Goal: Task Accomplishment & Management: Use online tool/utility

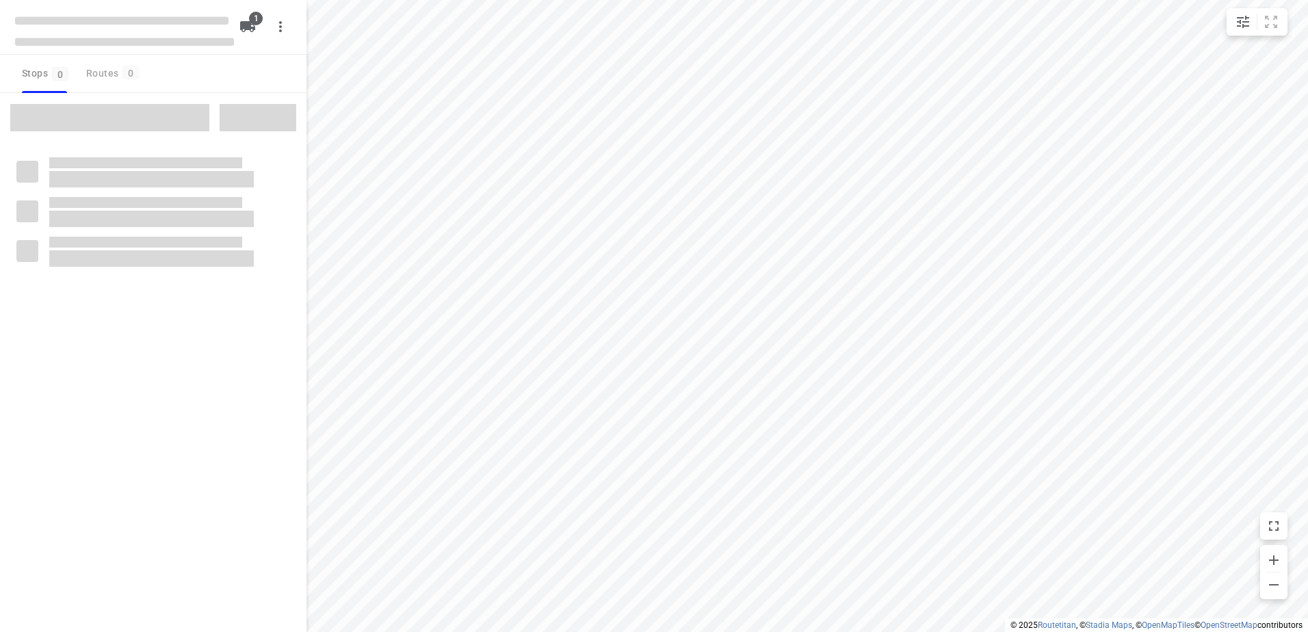
type input "distance"
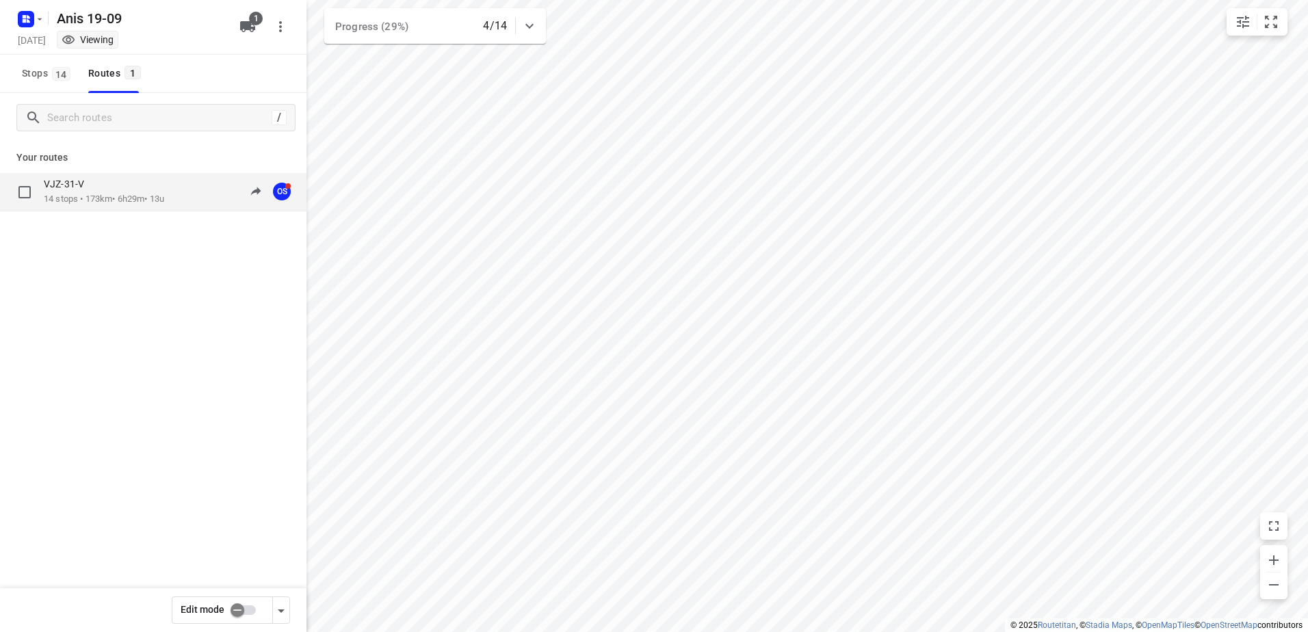
click at [120, 192] on div "VJZ-31-V" at bounding box center [104, 185] width 120 height 15
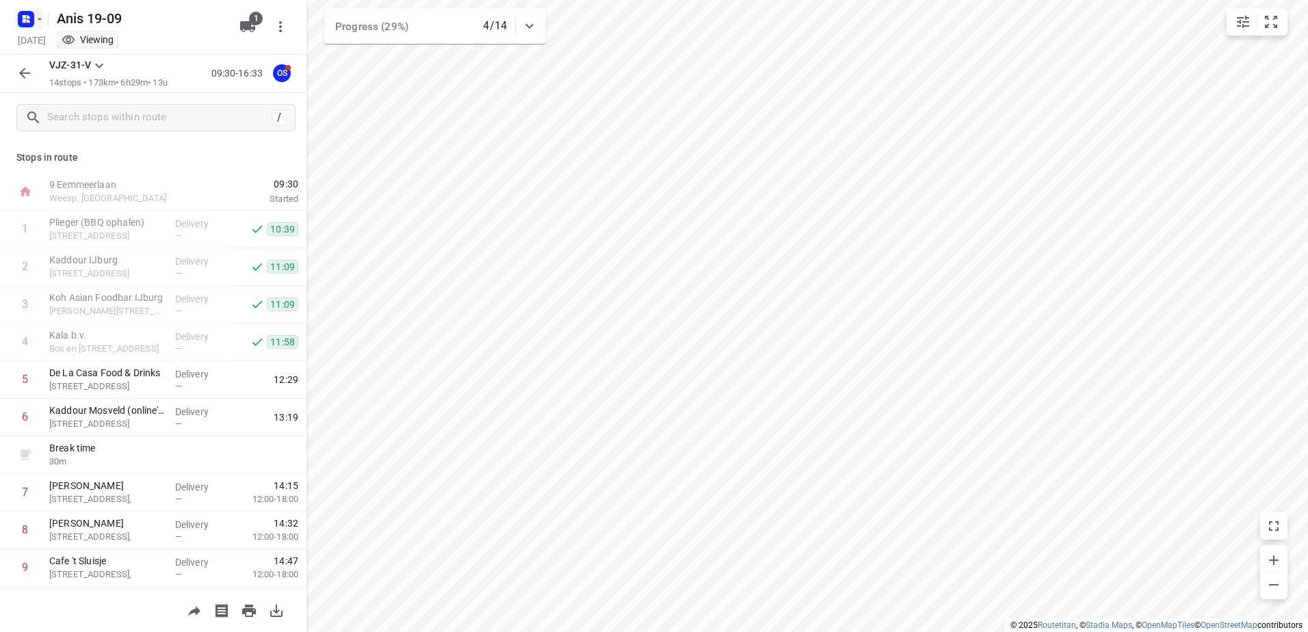
click at [29, 19] on rect "button" at bounding box center [26, 19] width 16 height 16
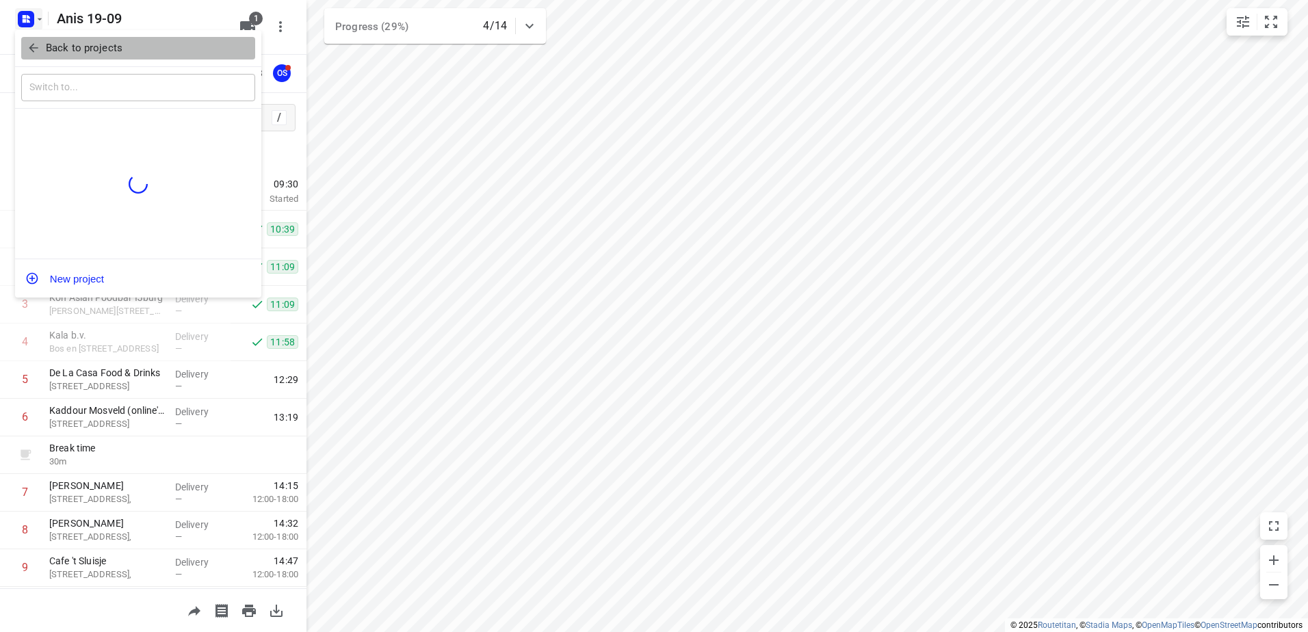
click at [27, 46] on icon "button" at bounding box center [34, 48] width 14 height 14
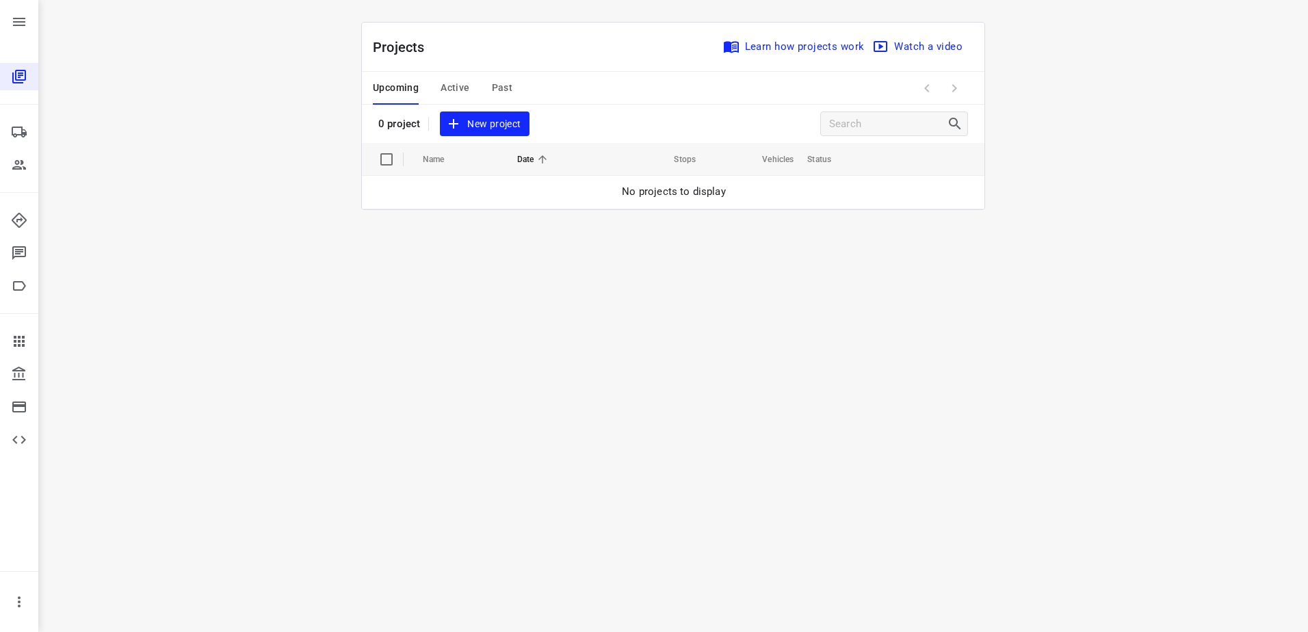
click at [449, 88] on span "Active" at bounding box center [454, 87] width 29 height 17
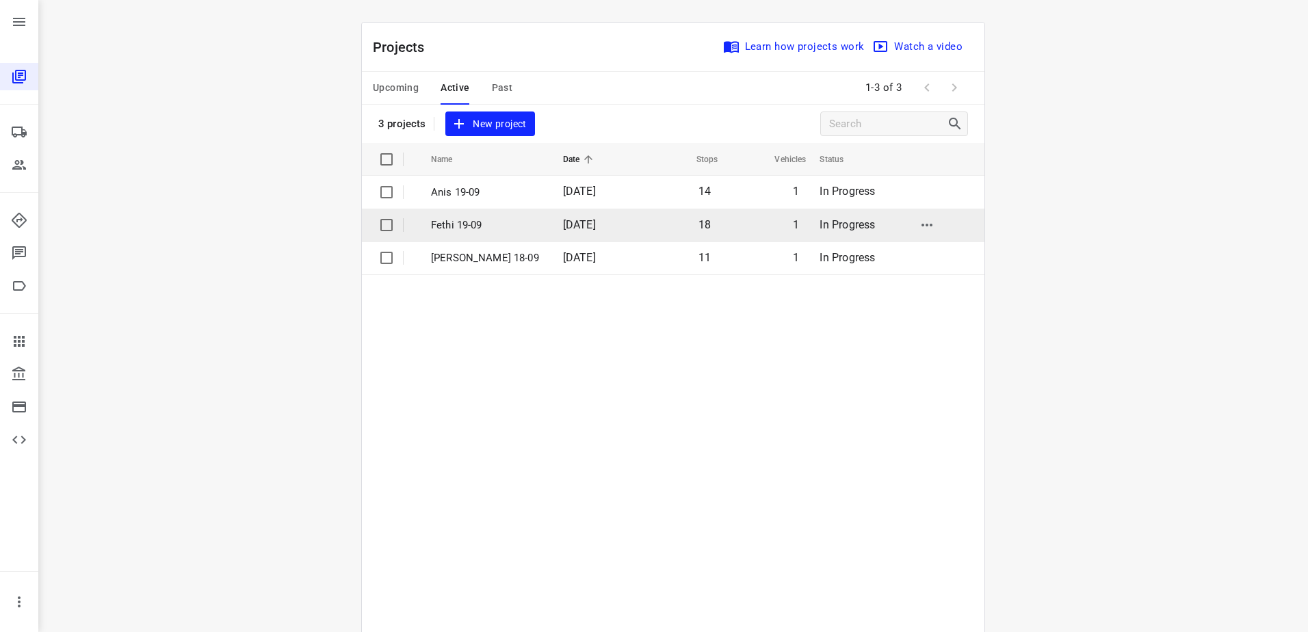
click at [563, 225] on span "19 Sep 2025" at bounding box center [579, 224] width 33 height 13
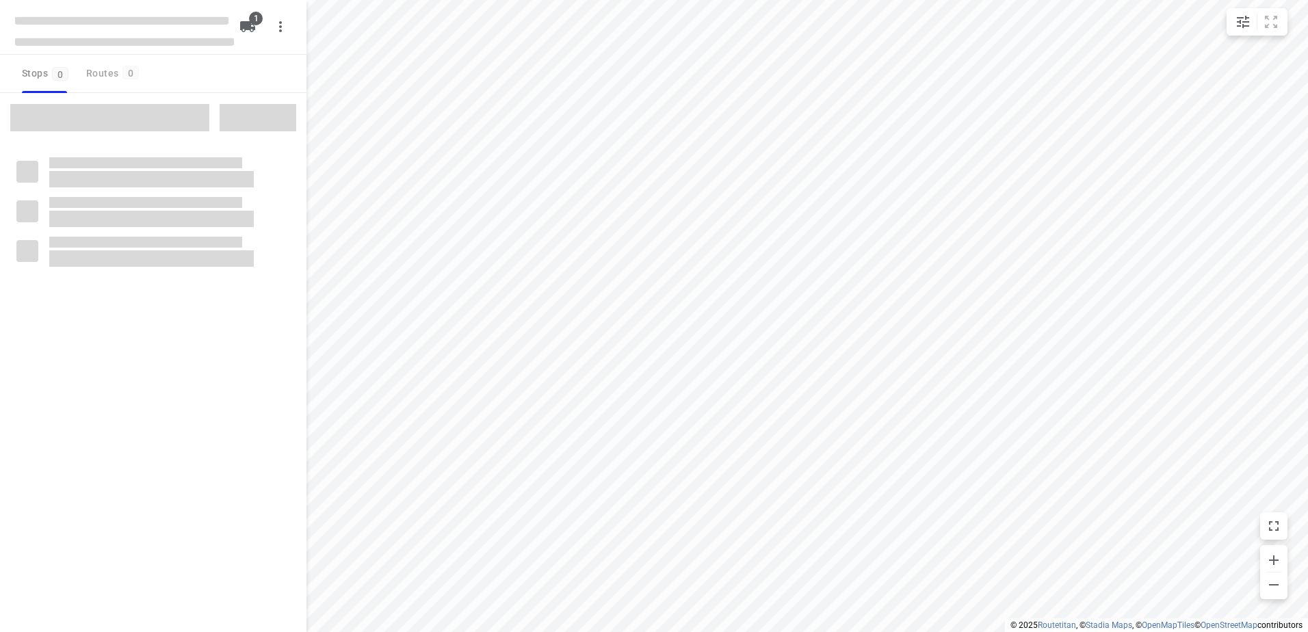
type input "distance"
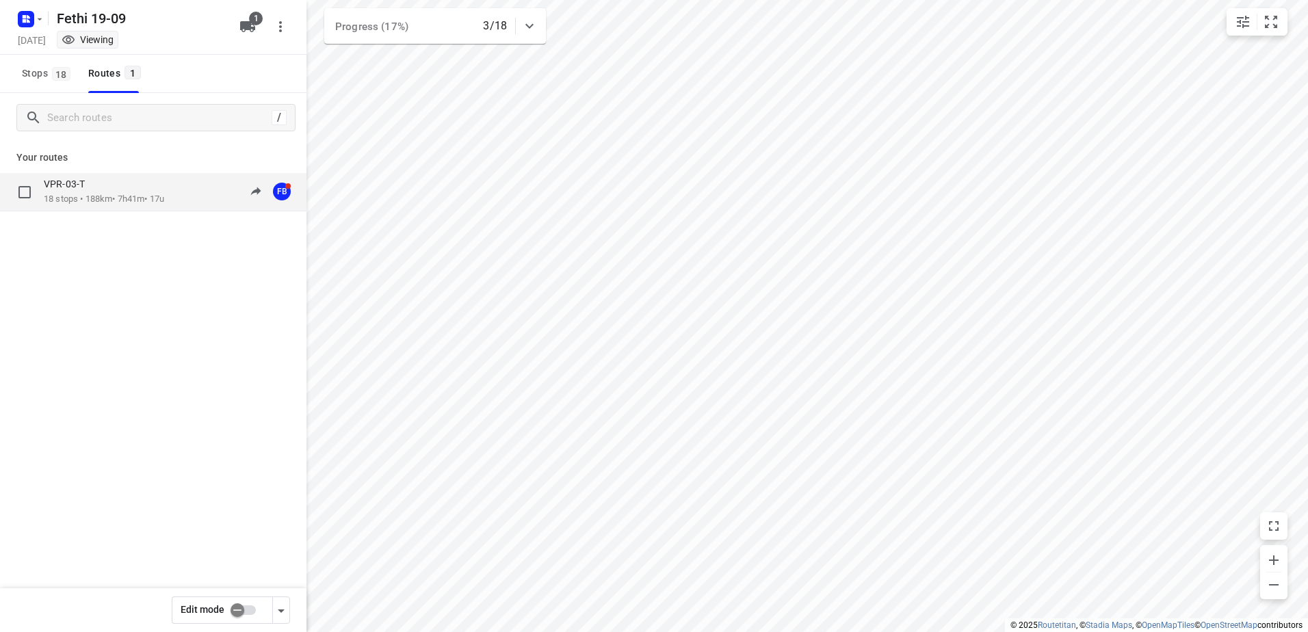
click at [222, 207] on div "VPR-03-T 18 stops • 188km • 7h41m • 17u 09:49-18:12 FB" at bounding box center [153, 192] width 306 height 38
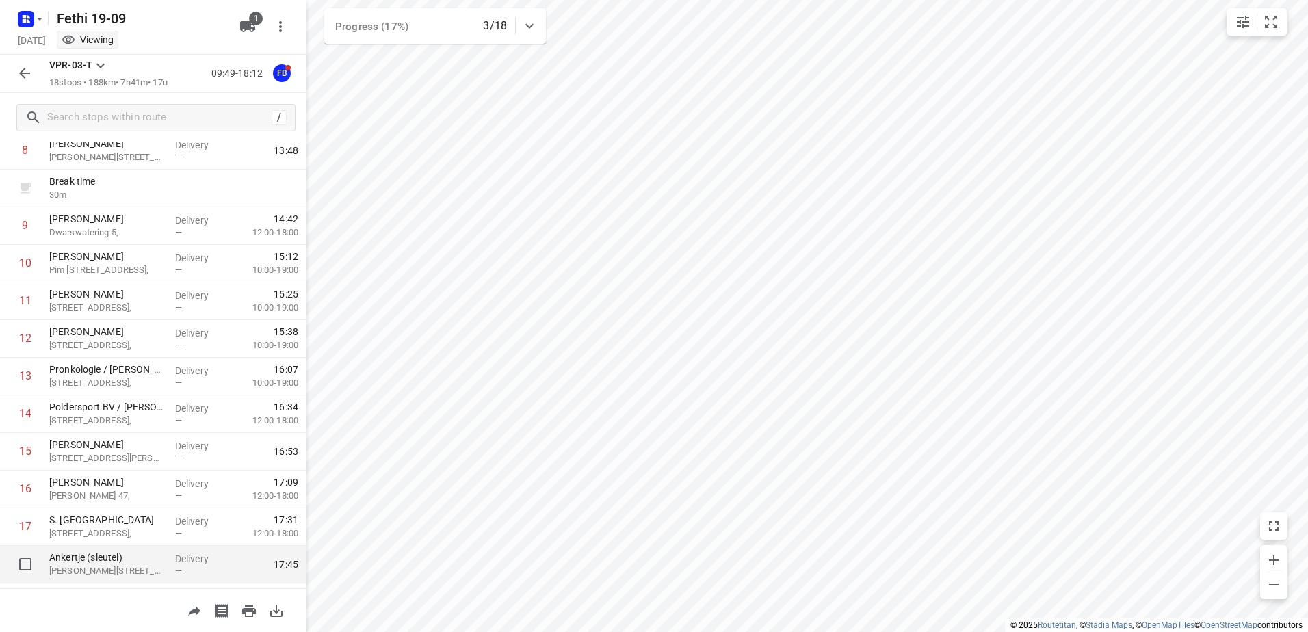
scroll to position [375, 0]
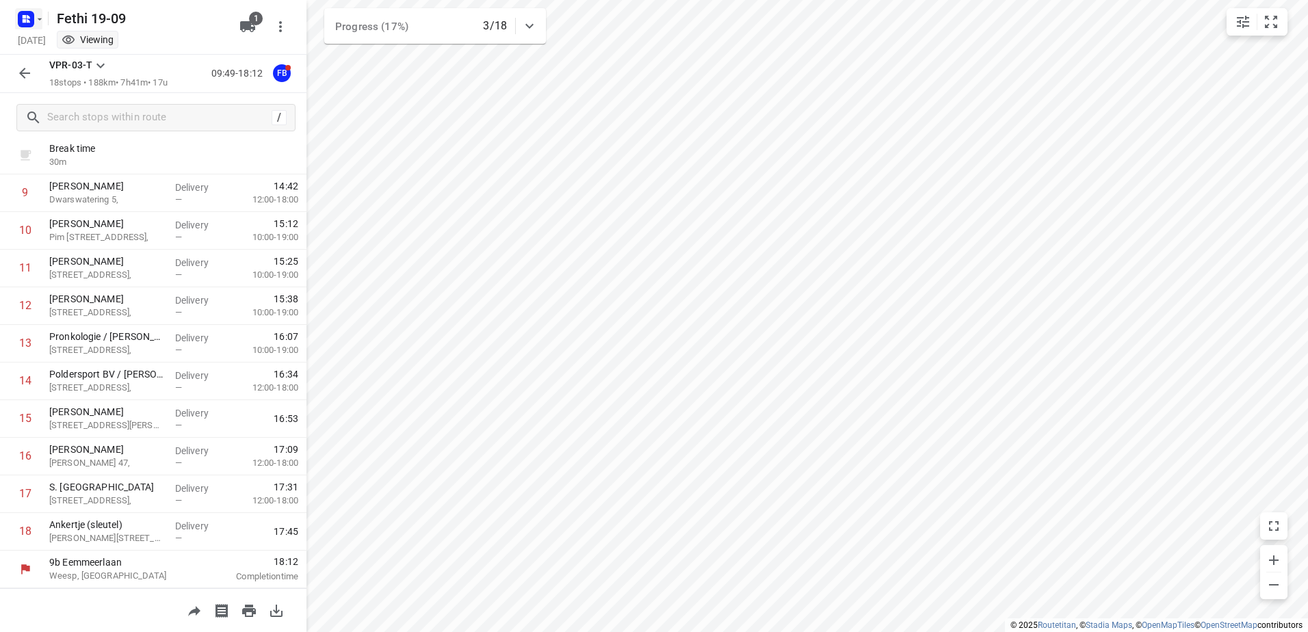
click at [30, 20] on rect "button" at bounding box center [26, 19] width 16 height 16
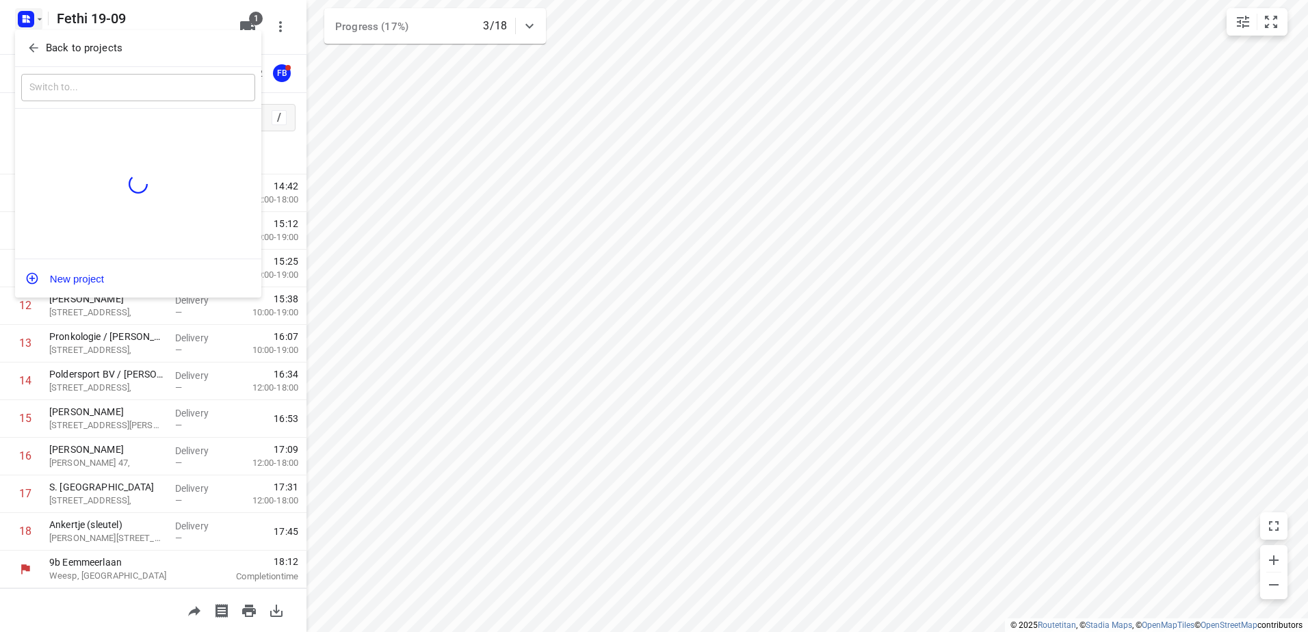
click at [28, 37] on button "Back to projects" at bounding box center [138, 48] width 234 height 23
